Goal: Navigation & Orientation: Find specific page/section

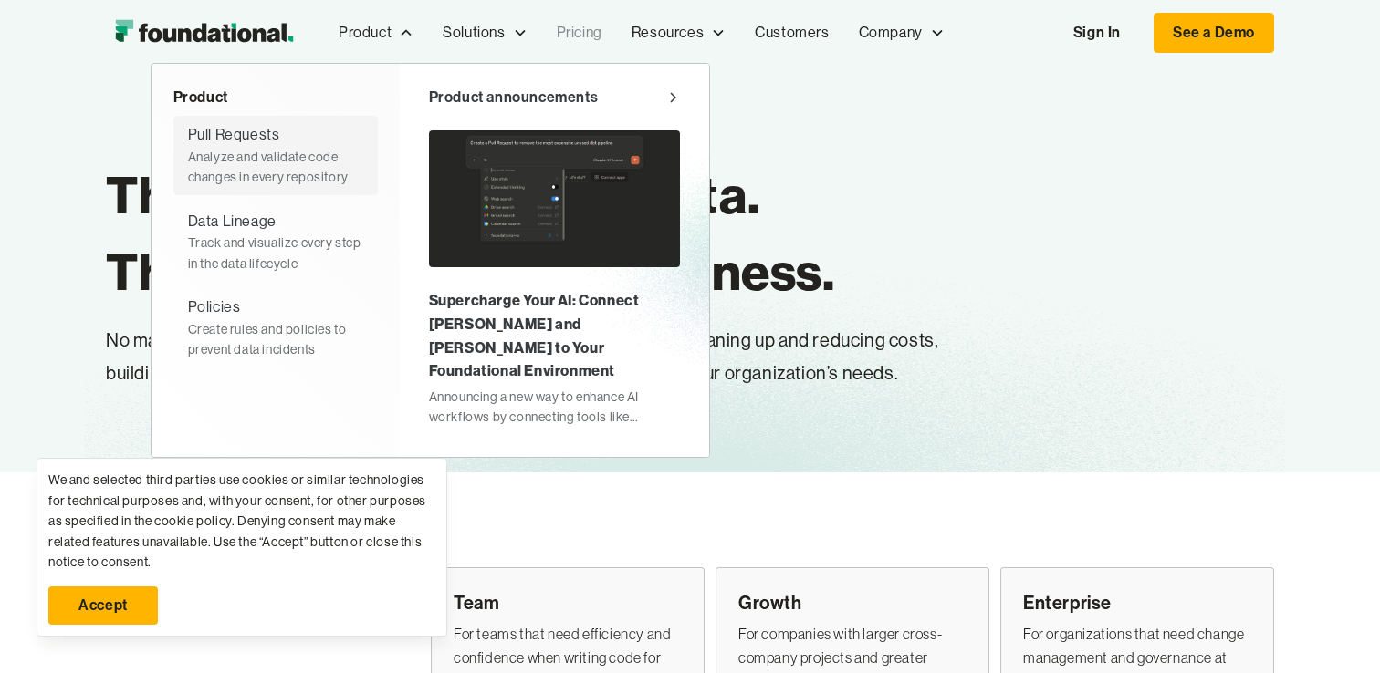
click at [274, 145] on div "Pull Requests" at bounding box center [234, 135] width 92 height 24
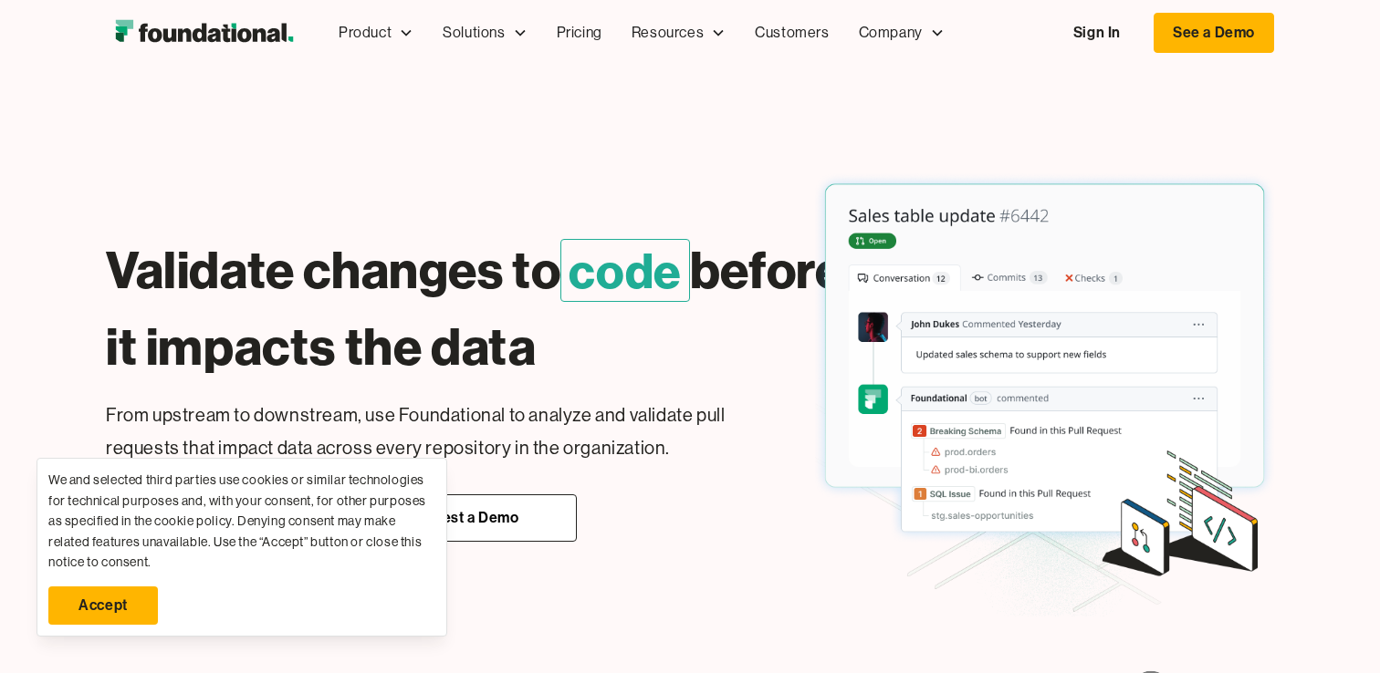
click at [126, 601] on link "Accept" at bounding box center [103, 606] width 110 height 38
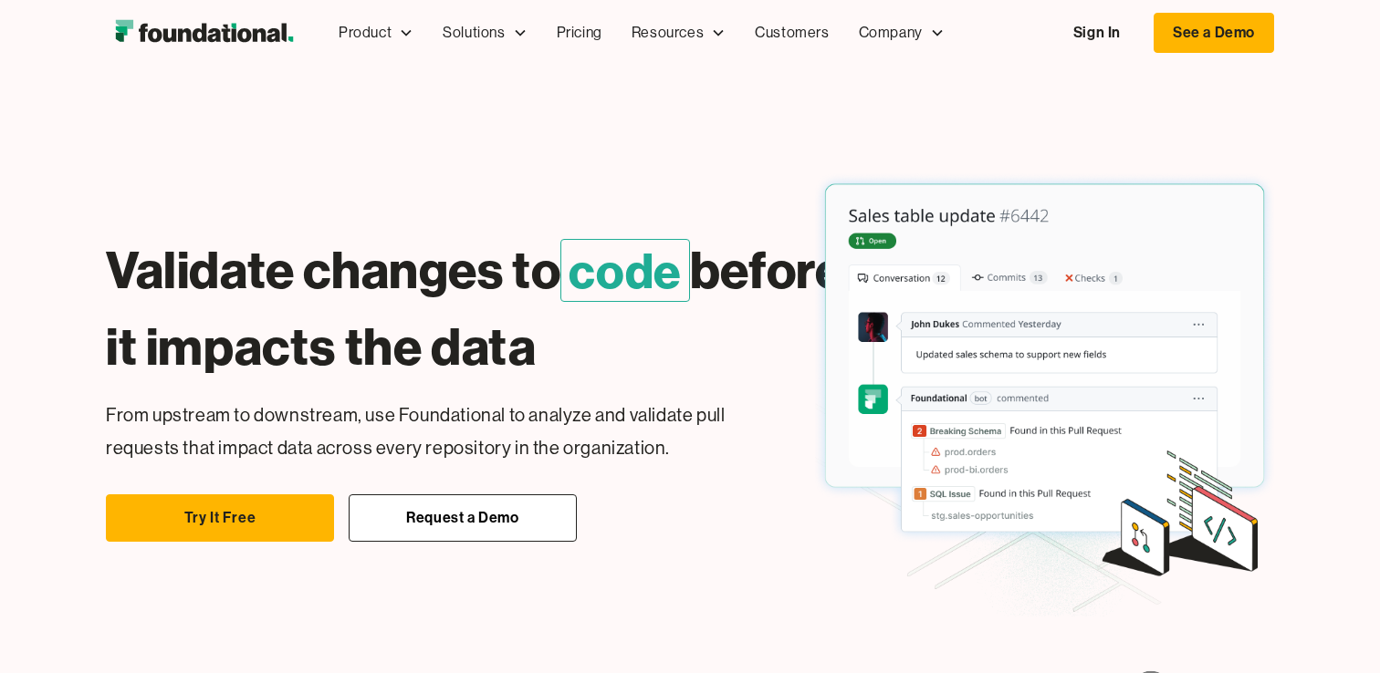
click at [639, 589] on div "Validate changes to code before it impacts the data Easily change dbt Without b…" at bounding box center [690, 378] width 1168 height 478
